Goal: Navigation & Orientation: Find specific page/section

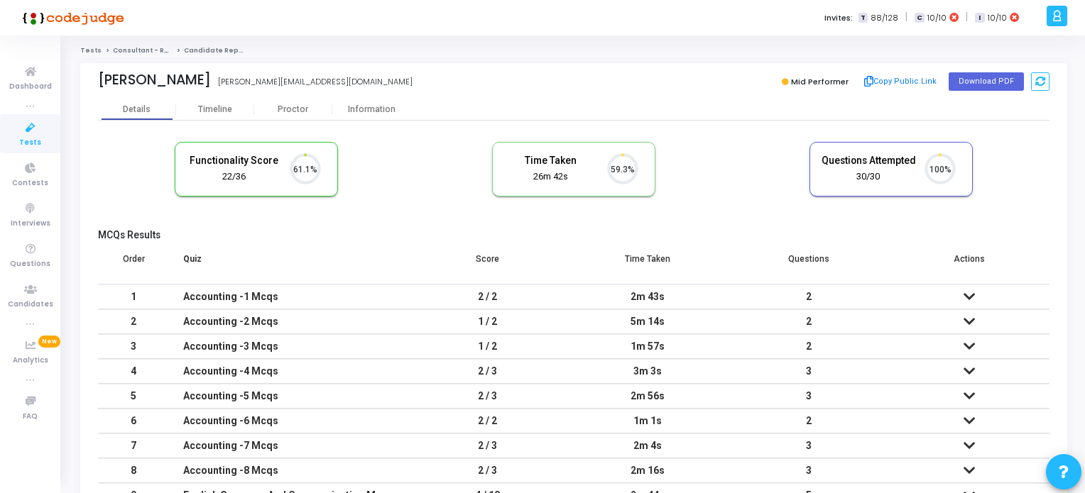
scroll to position [29, 36]
click at [30, 132] on icon at bounding box center [31, 128] width 30 height 18
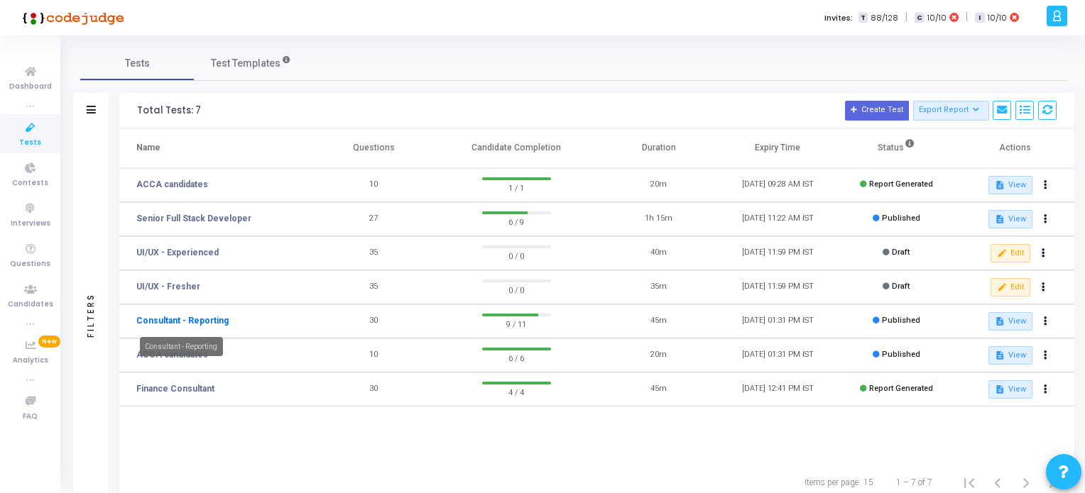
click at [196, 317] on link "Consultant - Reporting" at bounding box center [182, 321] width 92 height 13
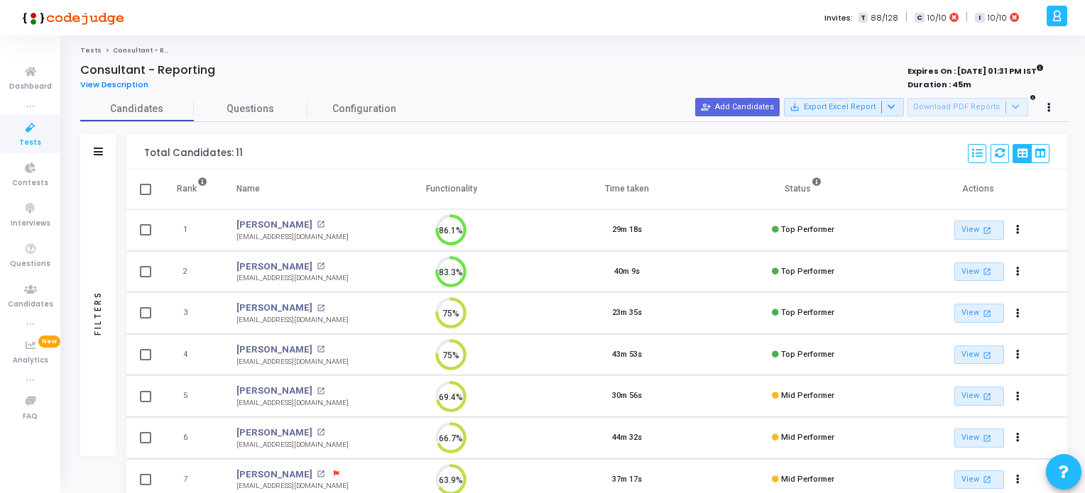
click at [1082, 240] on div "Tests Consultant - Reporting Consultant - Reporting View Description Expires On…" at bounding box center [573, 376] width 1022 height 661
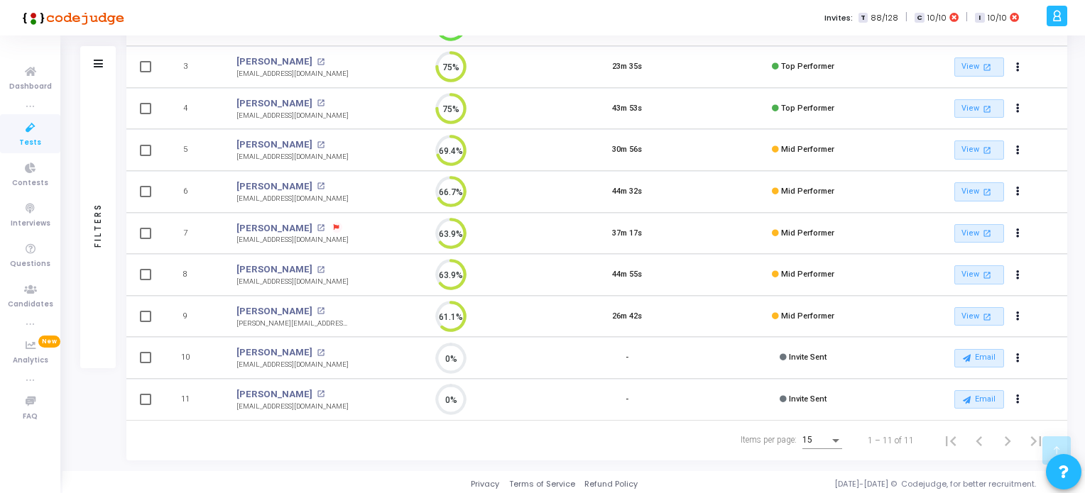
click at [27, 141] on span "Tests" at bounding box center [30, 143] width 22 height 12
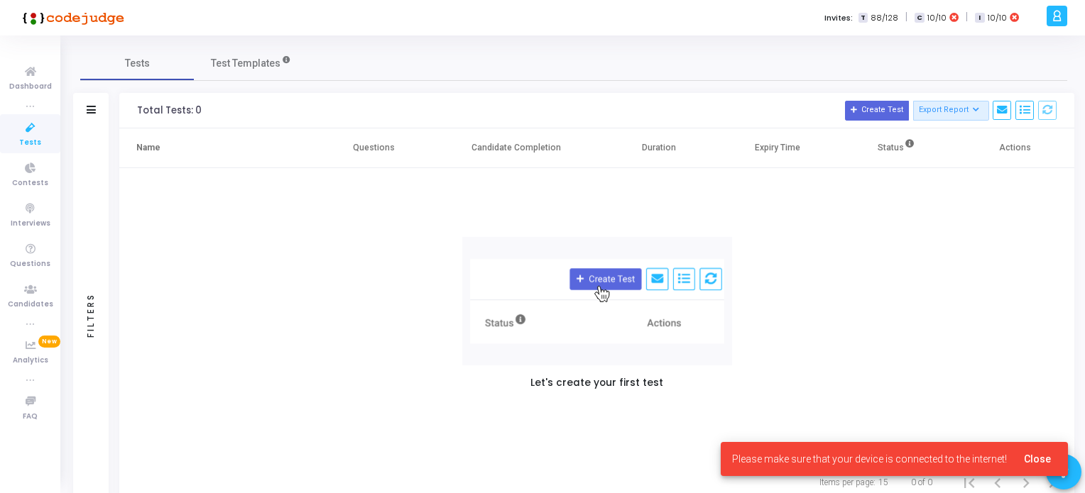
click at [26, 141] on span "Tests" at bounding box center [30, 143] width 22 height 12
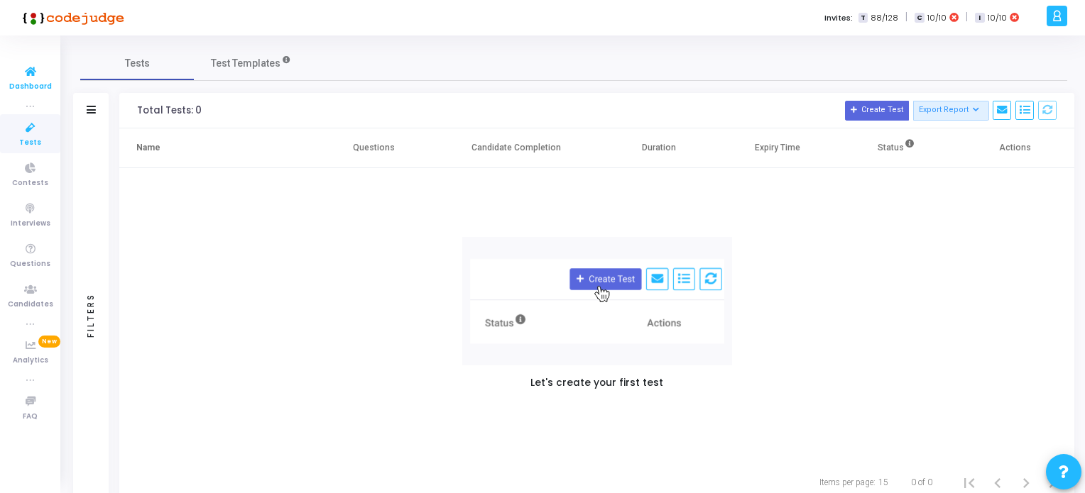
click at [28, 72] on icon at bounding box center [31, 72] width 30 height 18
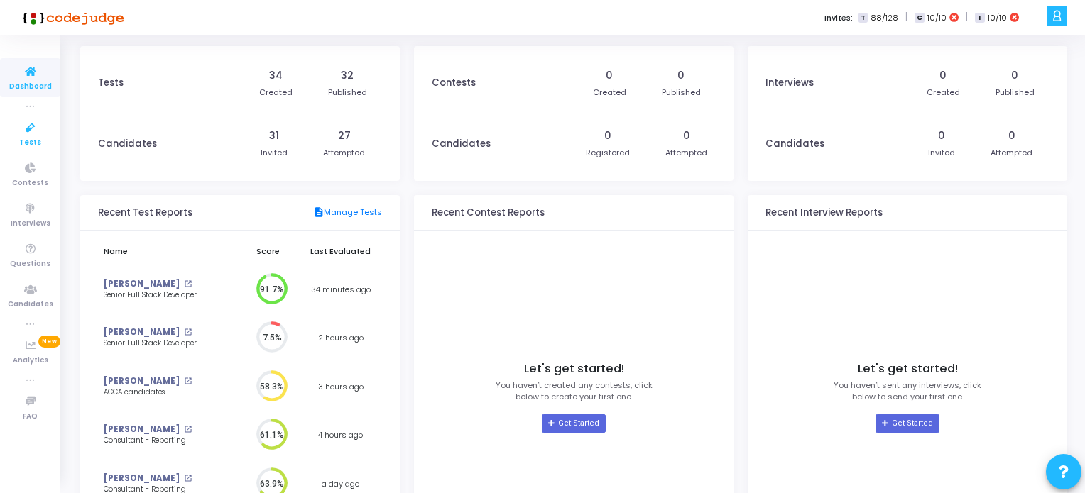
click at [28, 137] on span "Tests" at bounding box center [30, 143] width 22 height 12
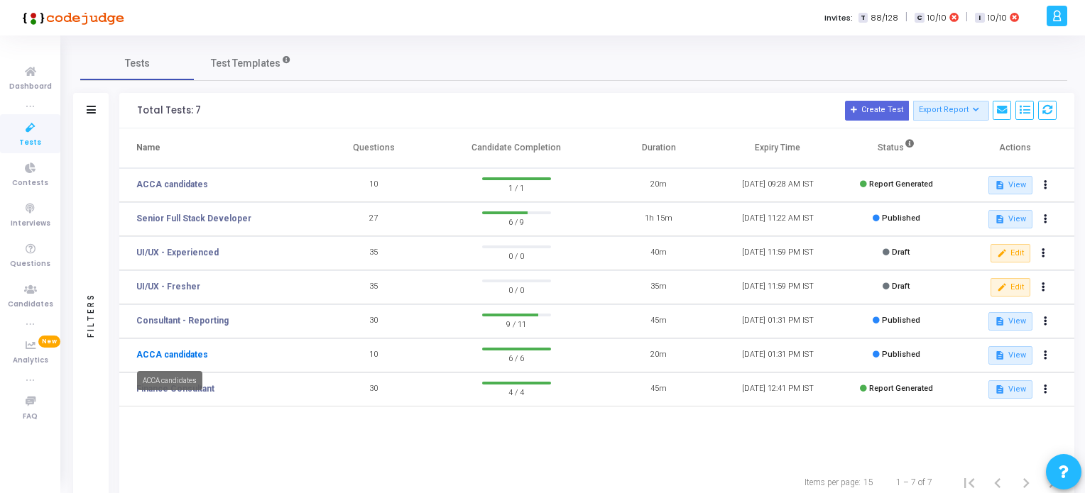
click at [178, 351] on link "ACCA candidates" at bounding box center [172, 355] width 72 height 13
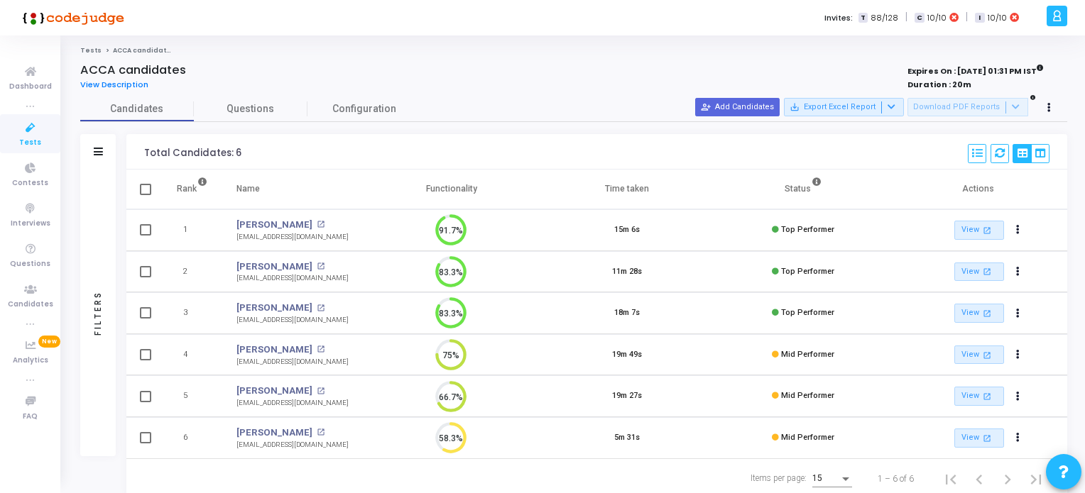
click at [25, 133] on icon at bounding box center [31, 128] width 30 height 18
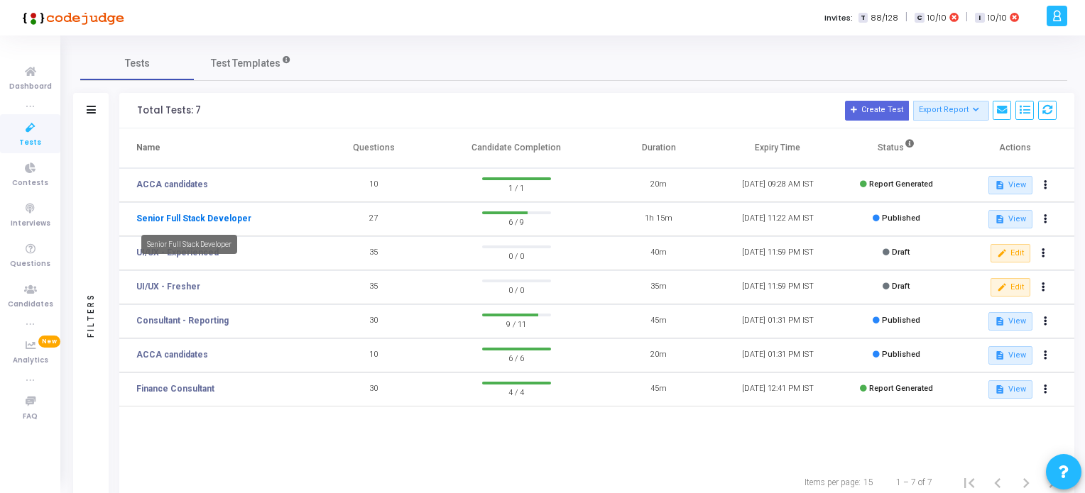
click at [216, 218] on link "Senior Full Stack Developer" at bounding box center [193, 218] width 115 height 13
